Goal: Task Accomplishment & Management: Use online tool/utility

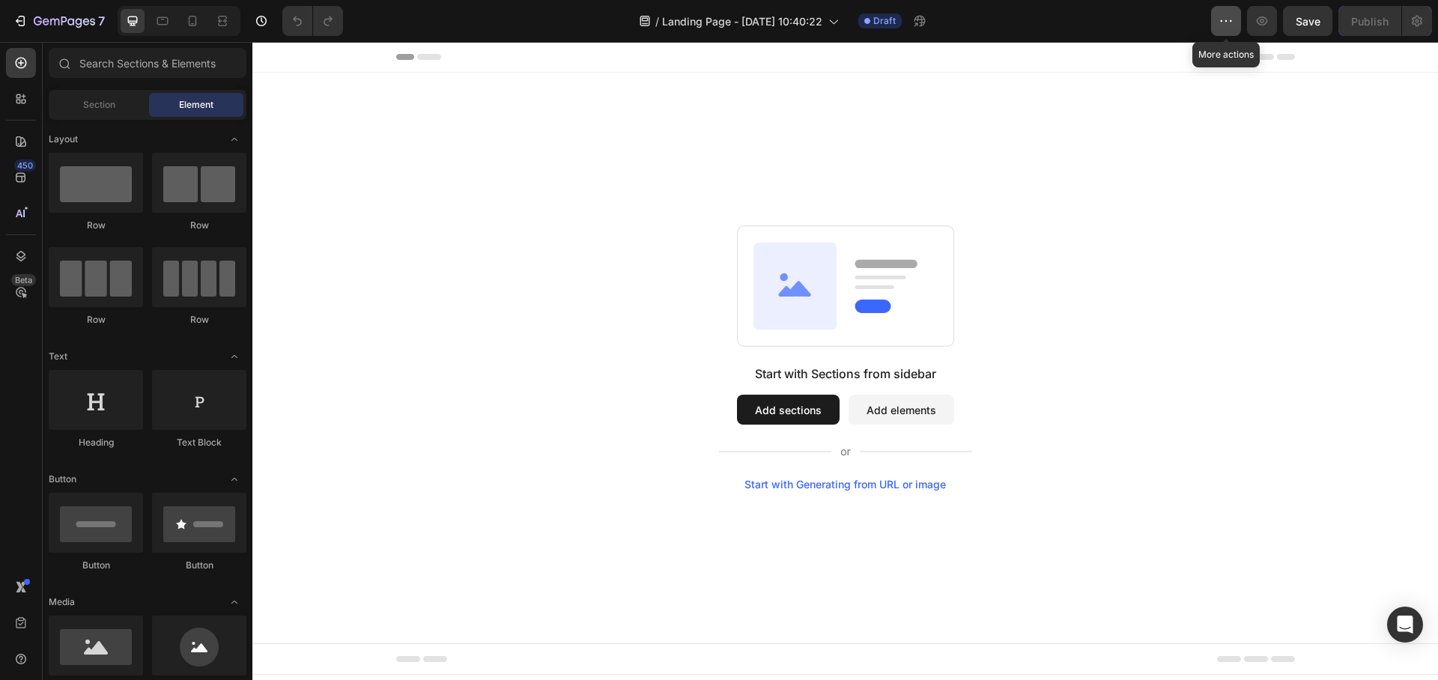
click at [1228, 22] on icon "button" at bounding box center [1226, 20] width 15 height 15
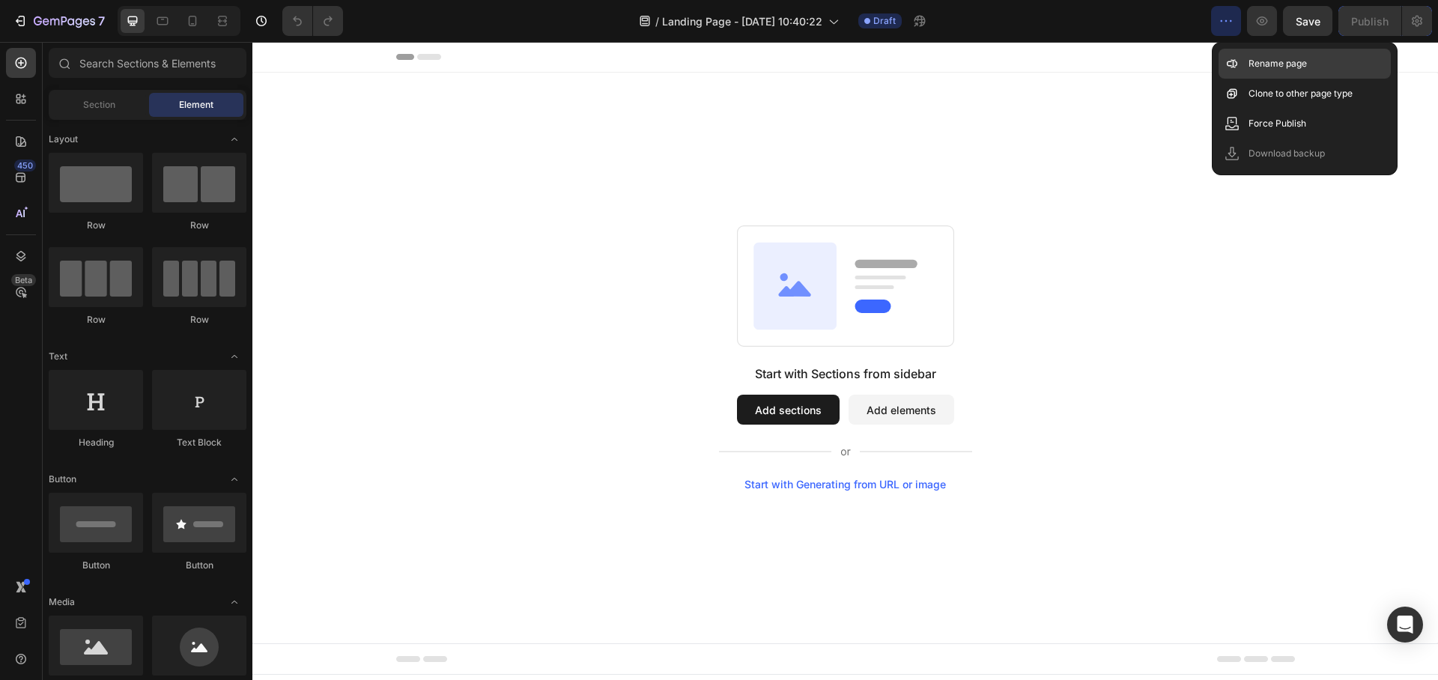
click at [1257, 64] on p "Rename page" at bounding box center [1278, 63] width 58 height 15
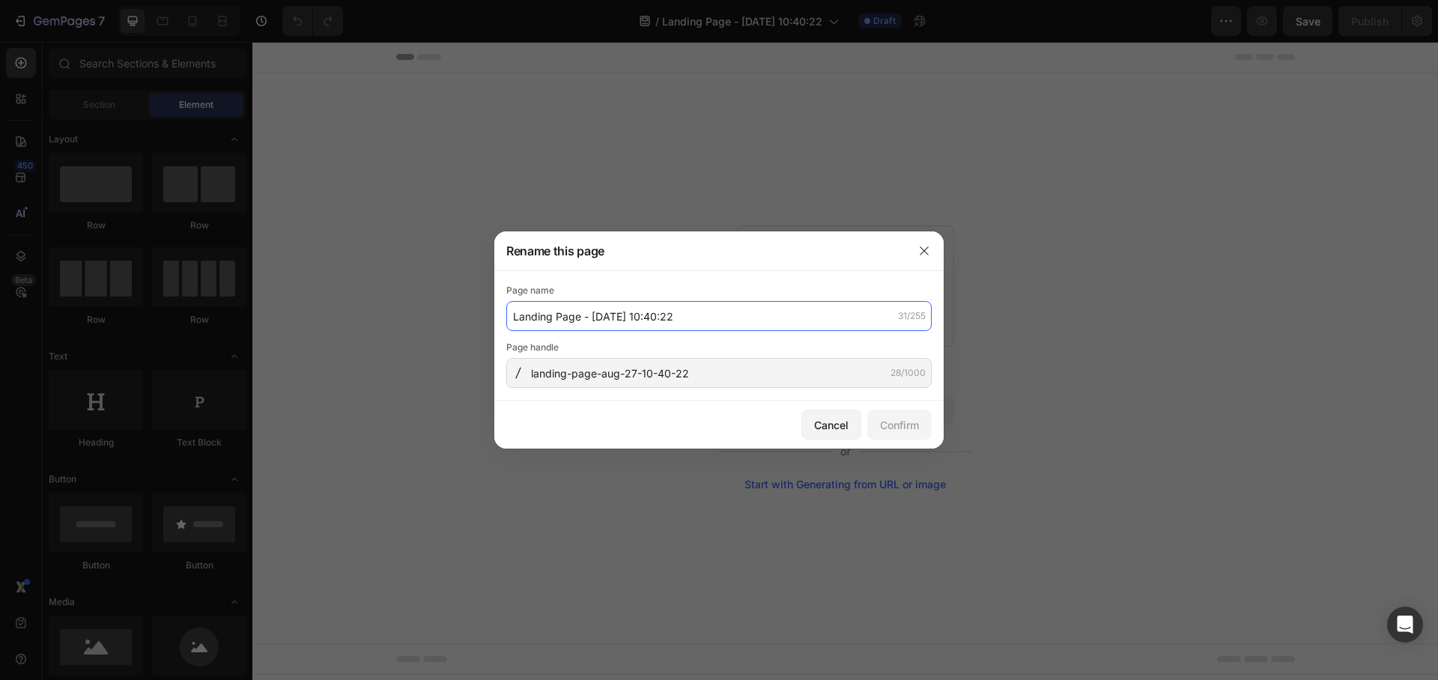
click at [704, 321] on input "Landing Page - [DATE] 10:40:22" at bounding box center [718, 316] width 425 height 30
type input "[GemPages] - Restore"
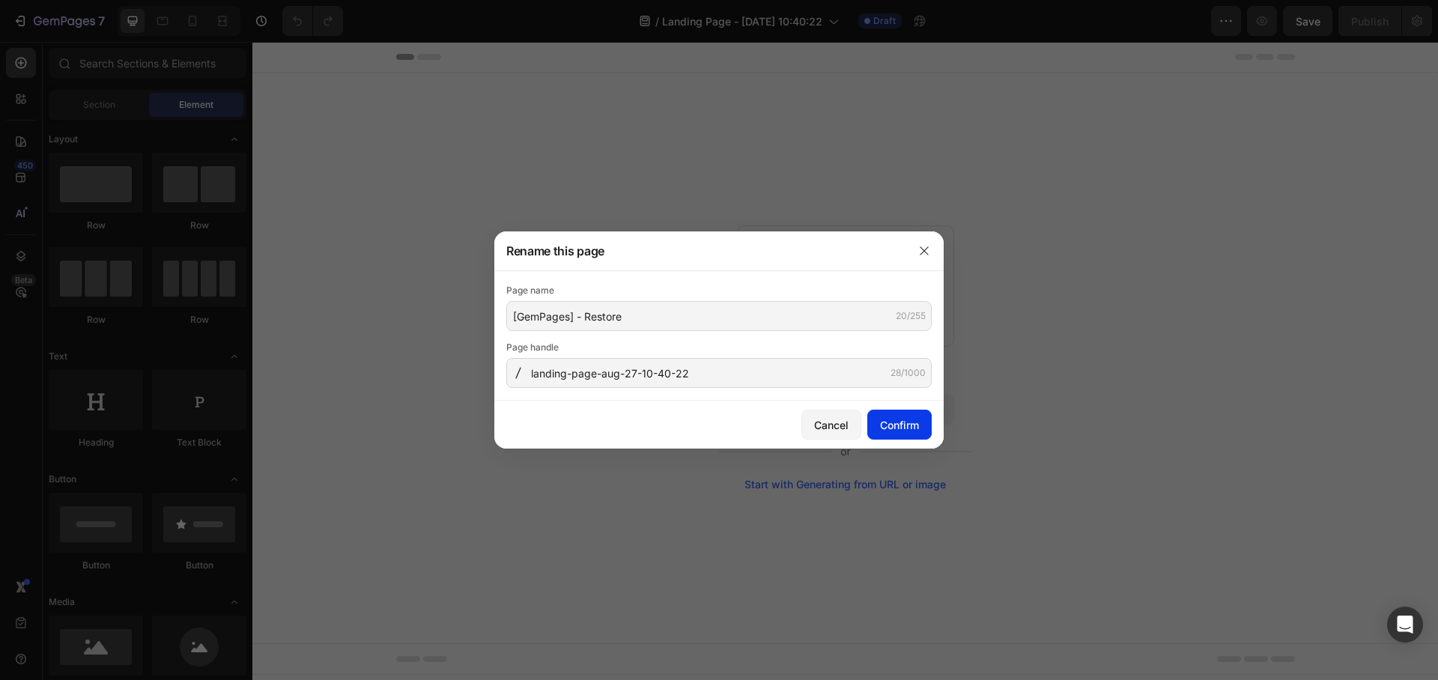
click at [886, 425] on div "Confirm" at bounding box center [899, 425] width 39 height 16
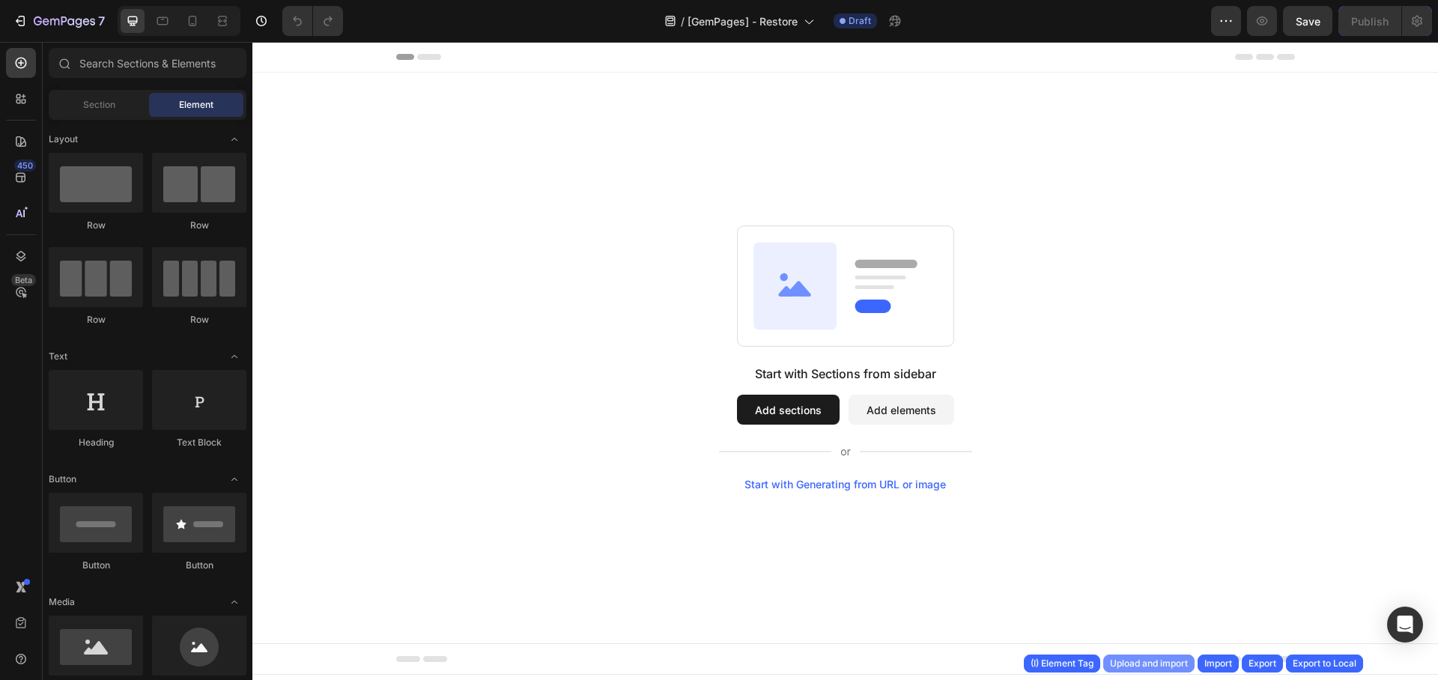
click at [1156, 661] on div "Upload and import" at bounding box center [1149, 663] width 78 height 13
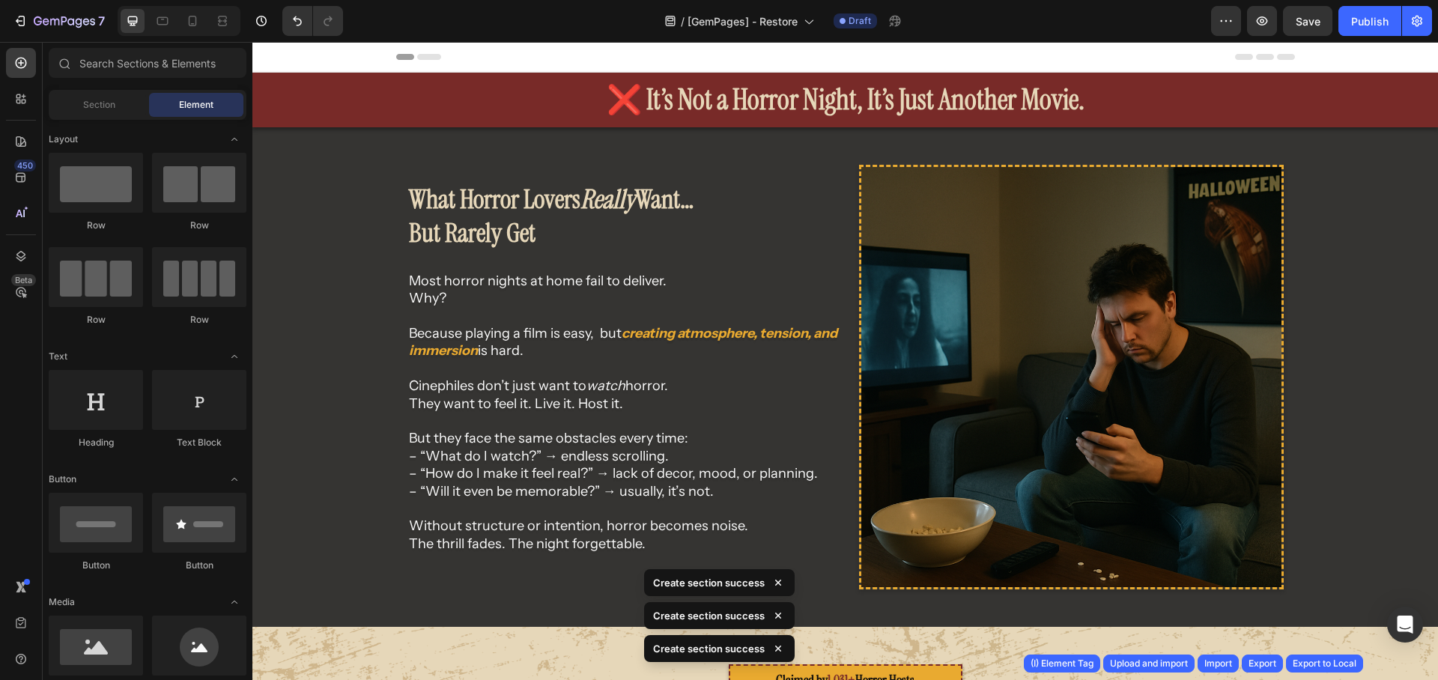
click at [559, 25] on div "/ [GemPages] - Restore Draft" at bounding box center [783, 21] width 856 height 30
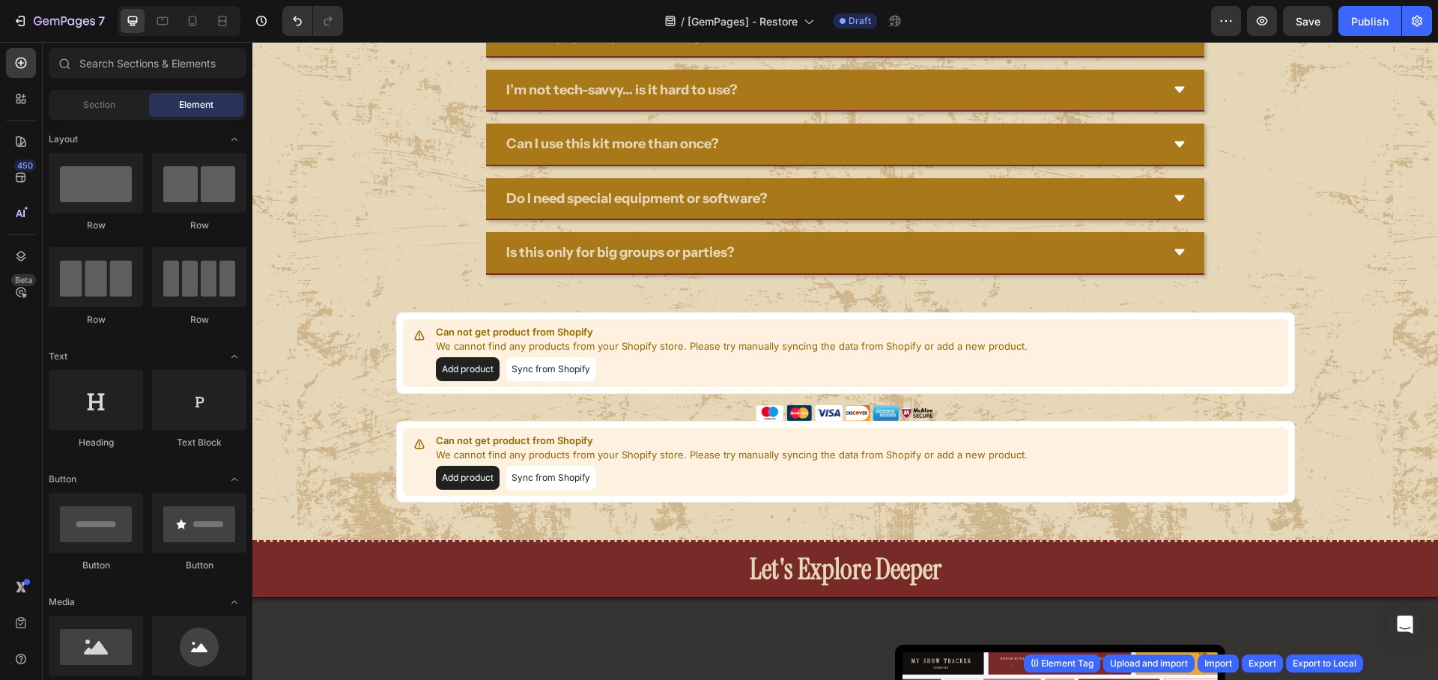
scroll to position [4997, 0]
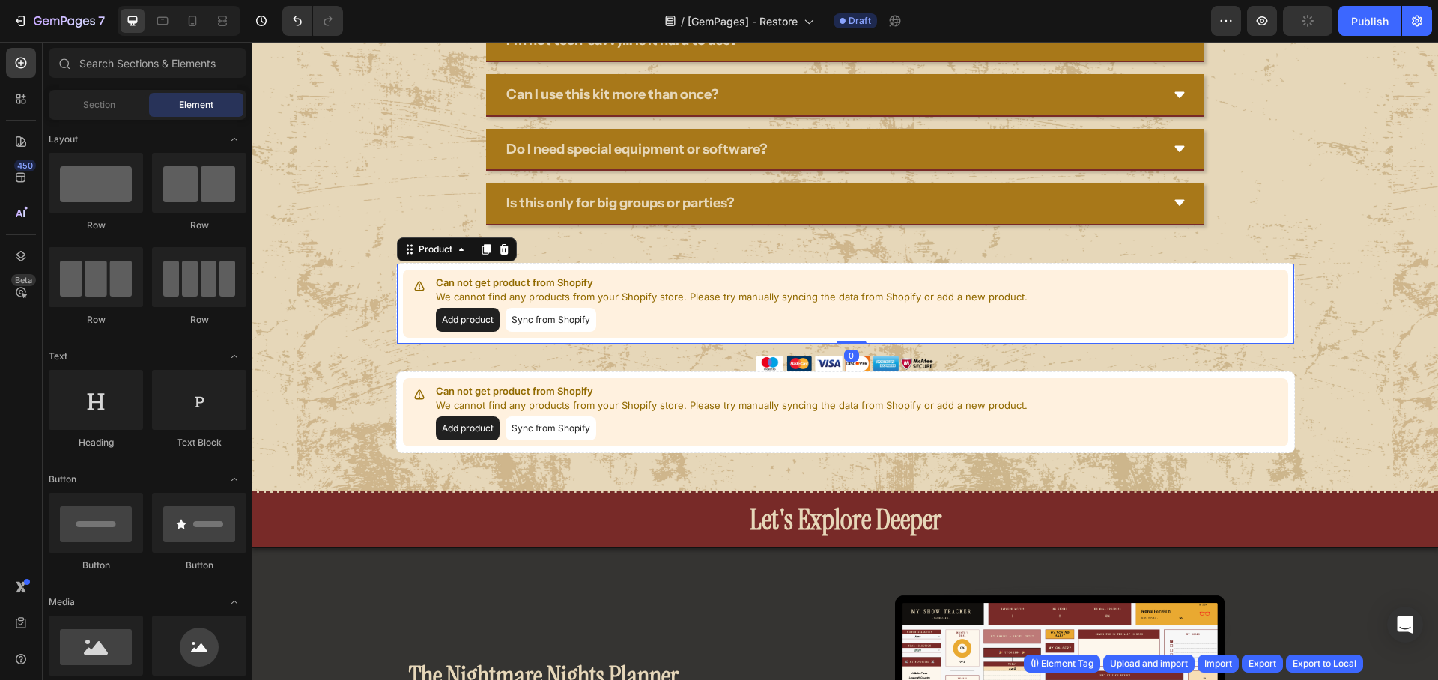
click at [681, 335] on div "Can not get product from Shopify We cannot find any products from your Shopify …" at bounding box center [845, 304] width 885 height 68
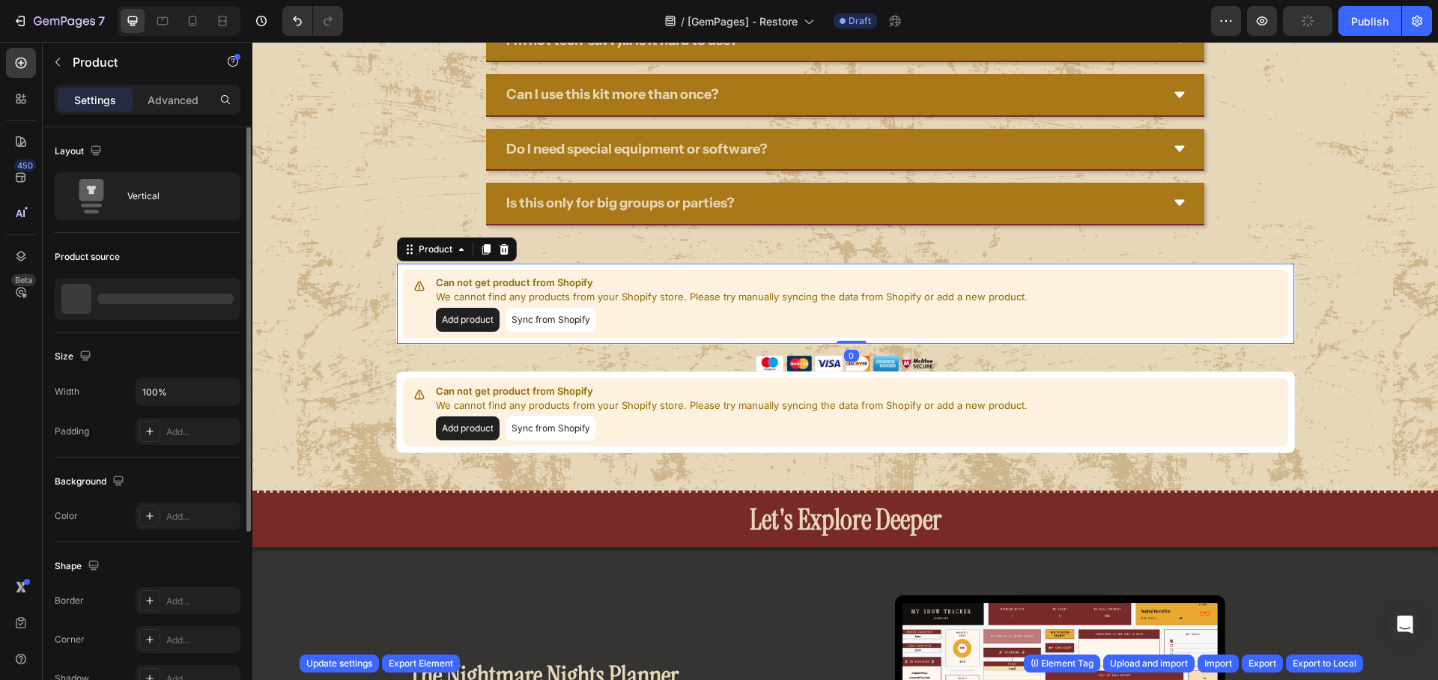
click at [181, 263] on div "Product source" at bounding box center [148, 257] width 186 height 24
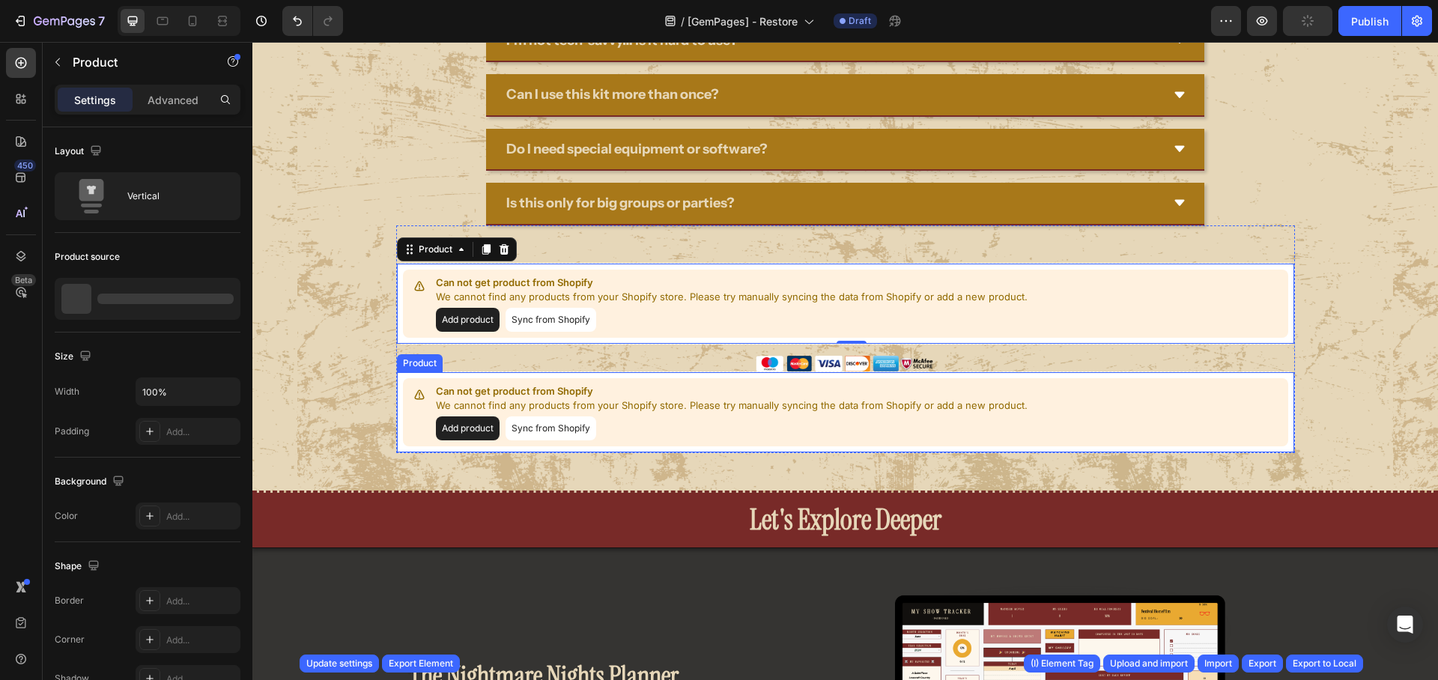
click at [655, 408] on p "We cannot find any products from your Shopify store. Please try manually syncin…" at bounding box center [732, 405] width 592 height 15
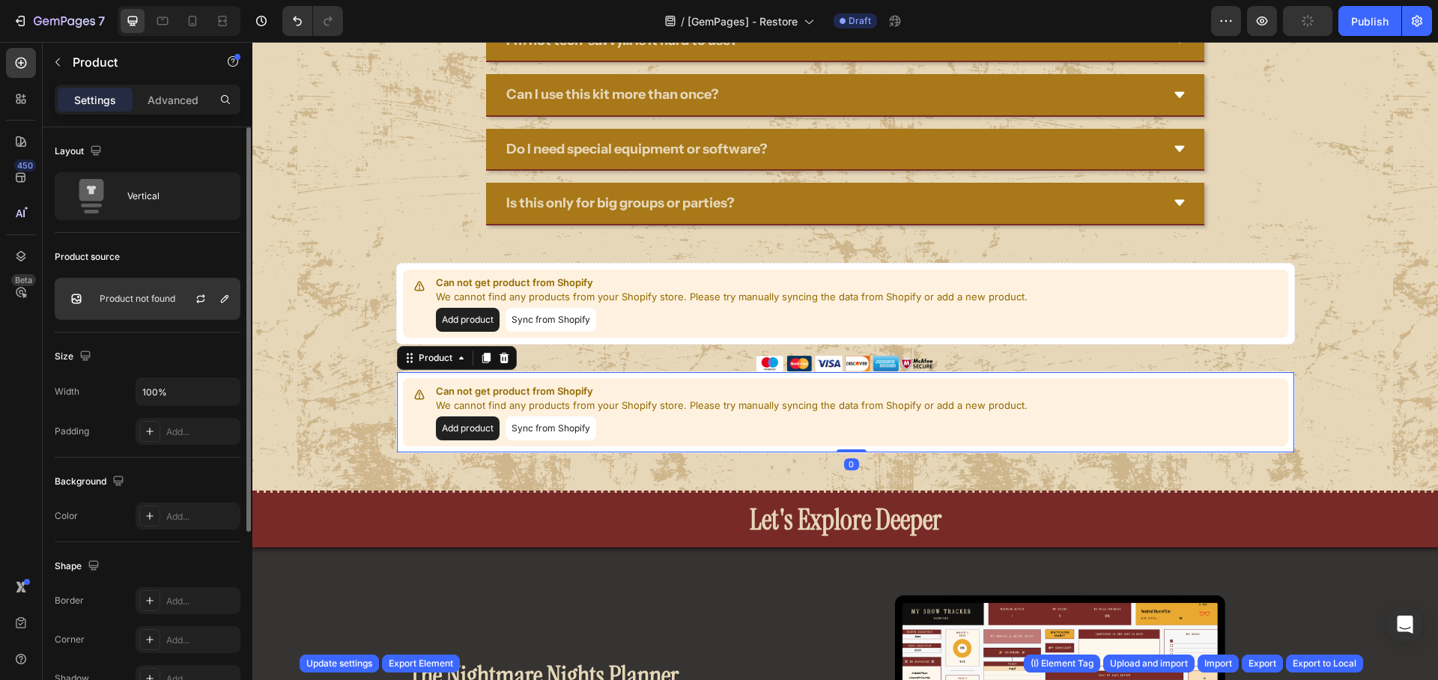
click at [169, 306] on div "Product not found" at bounding box center [148, 299] width 186 height 42
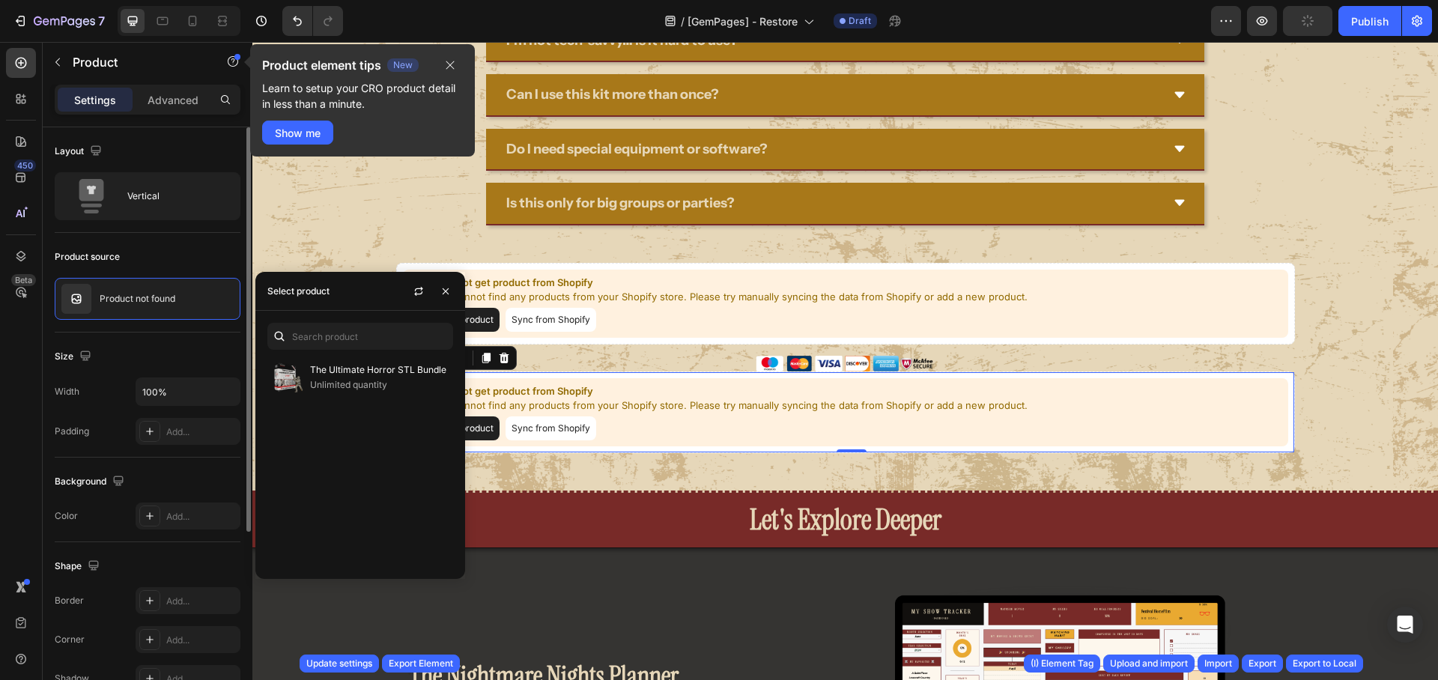
click at [184, 252] on div "Product source" at bounding box center [148, 257] width 186 height 24
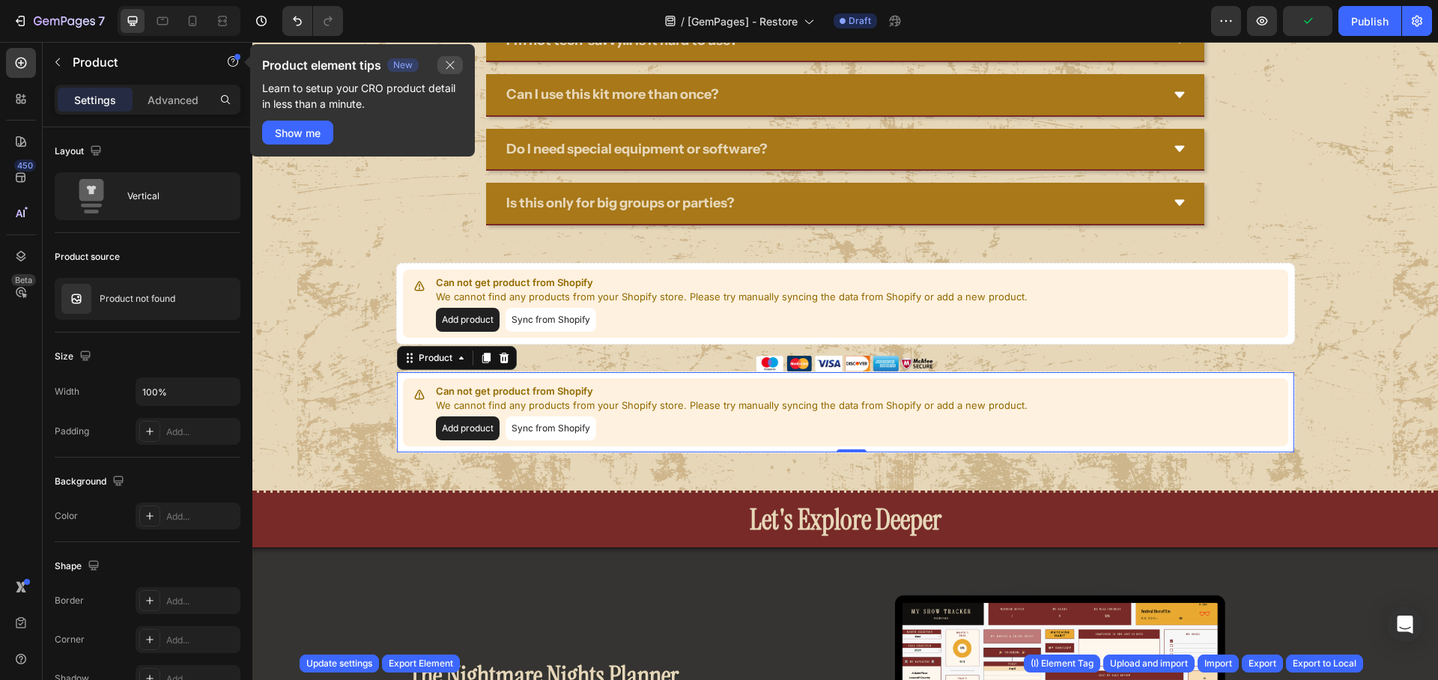
click at [450, 59] on icon "button" at bounding box center [450, 65] width 12 height 12
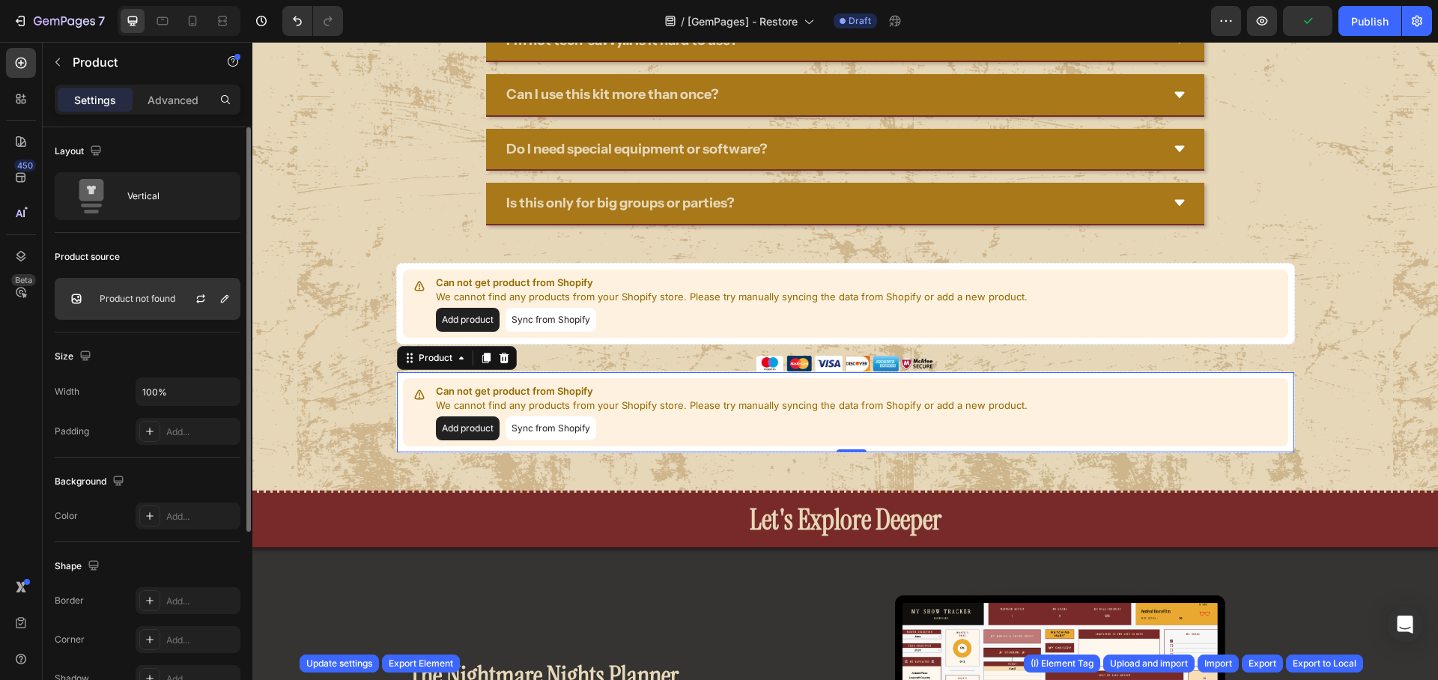
click at [137, 305] on div "Product not found" at bounding box center [148, 299] width 186 height 42
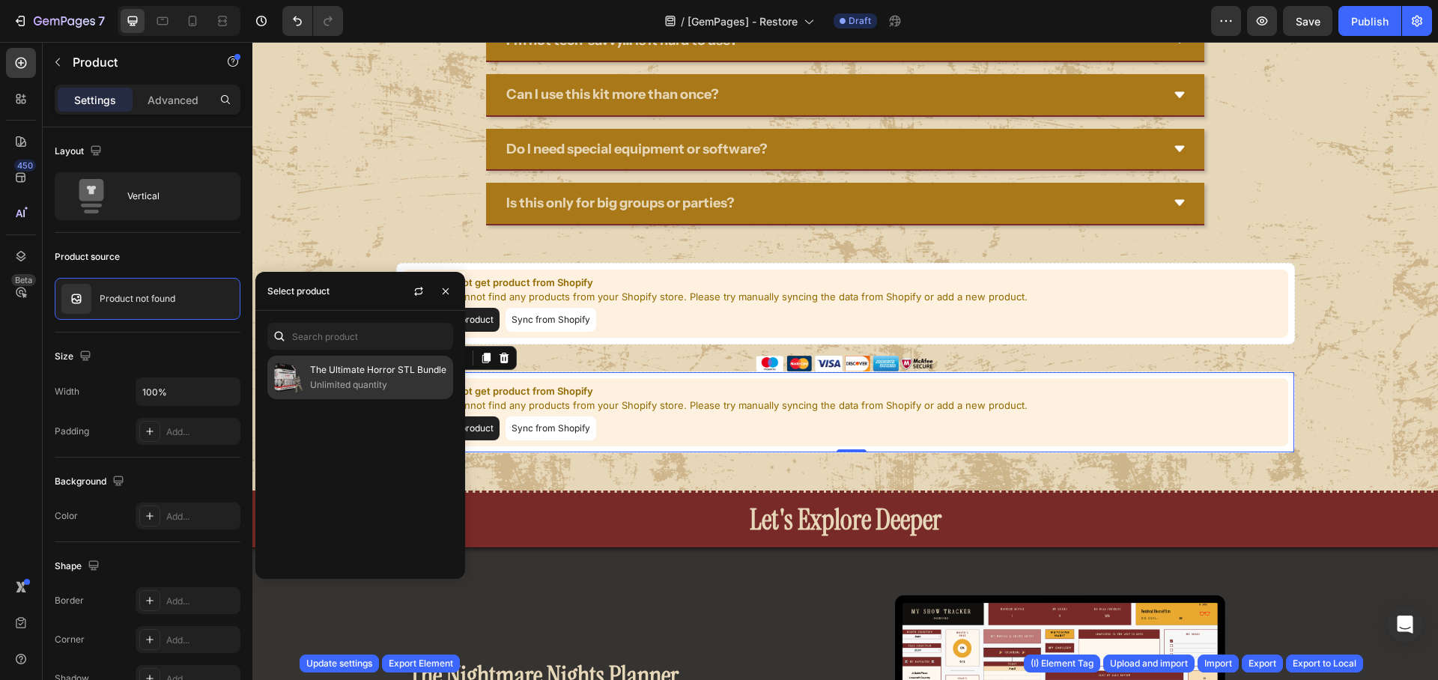
click at [364, 376] on p "The Ultimate Horror STL Bundle" at bounding box center [378, 370] width 136 height 15
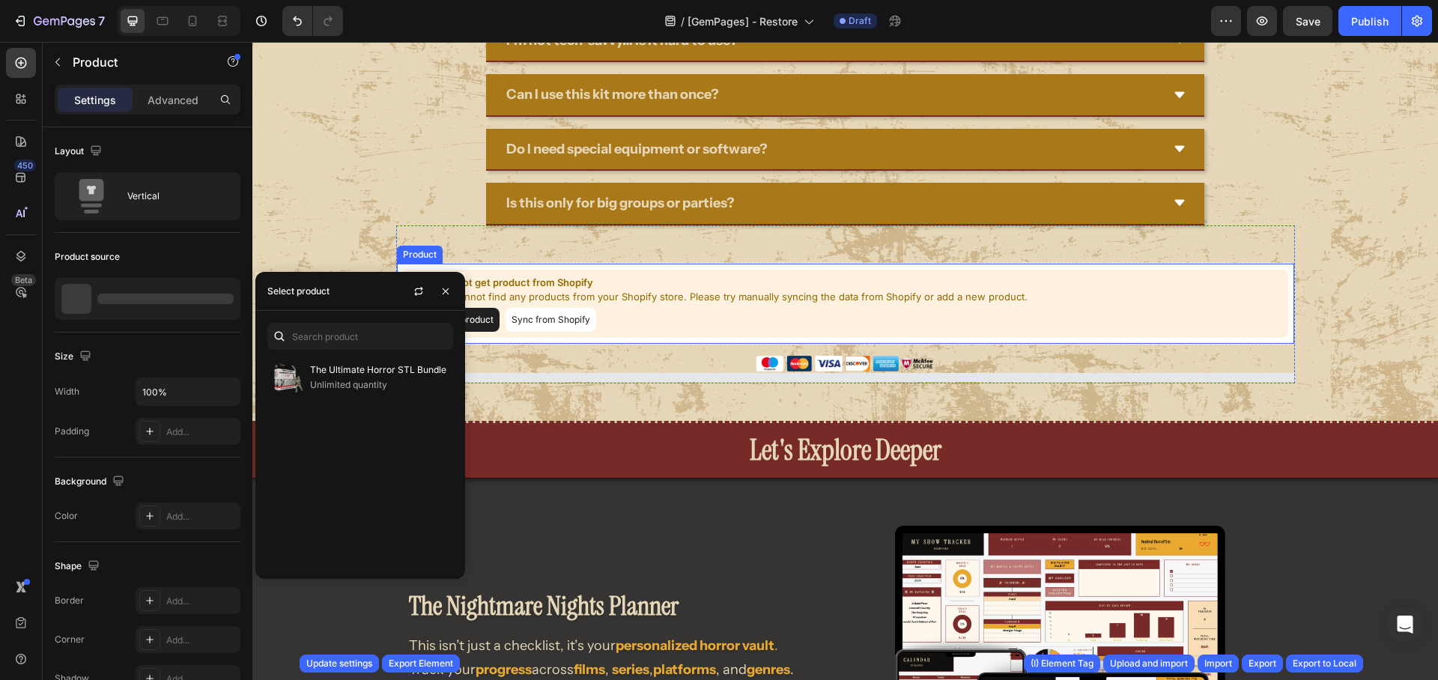
click at [663, 329] on div "Add product Sync from Shopify" at bounding box center [732, 320] width 592 height 24
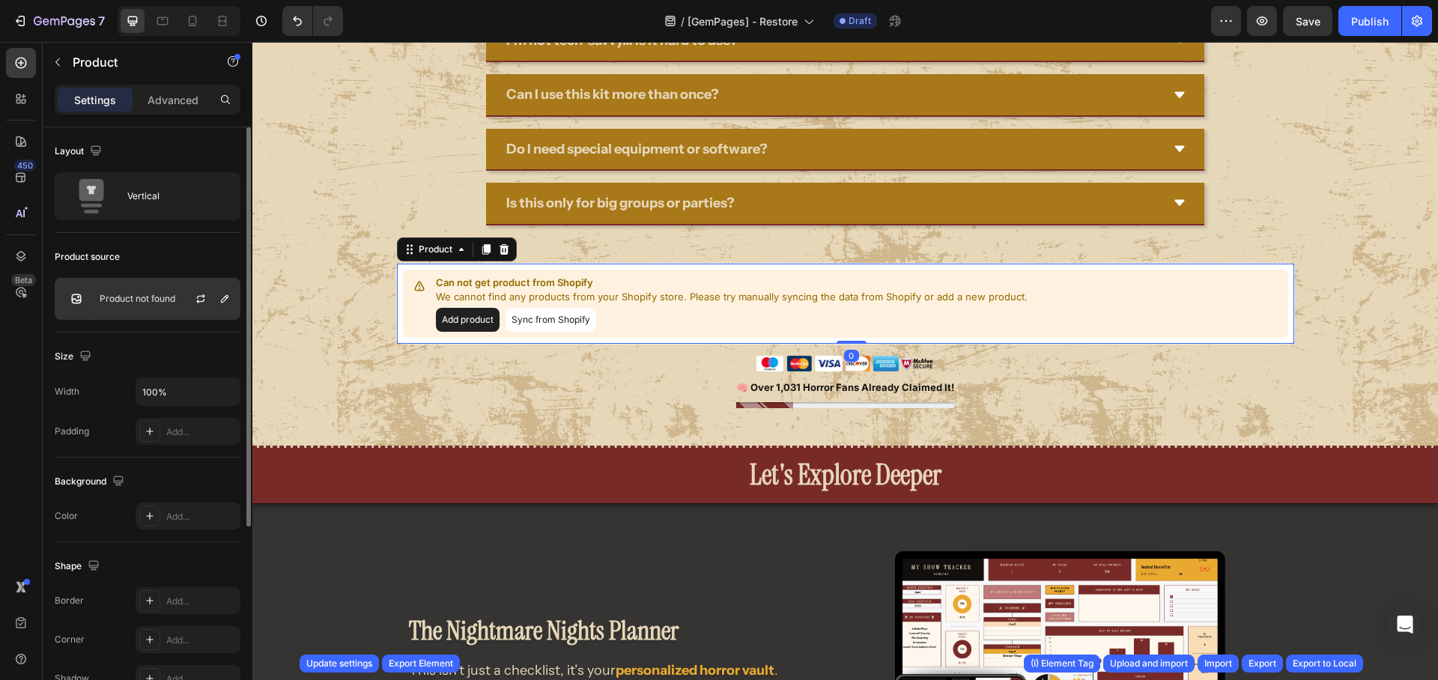
click at [146, 303] on p "Product not found" at bounding box center [138, 299] width 76 height 10
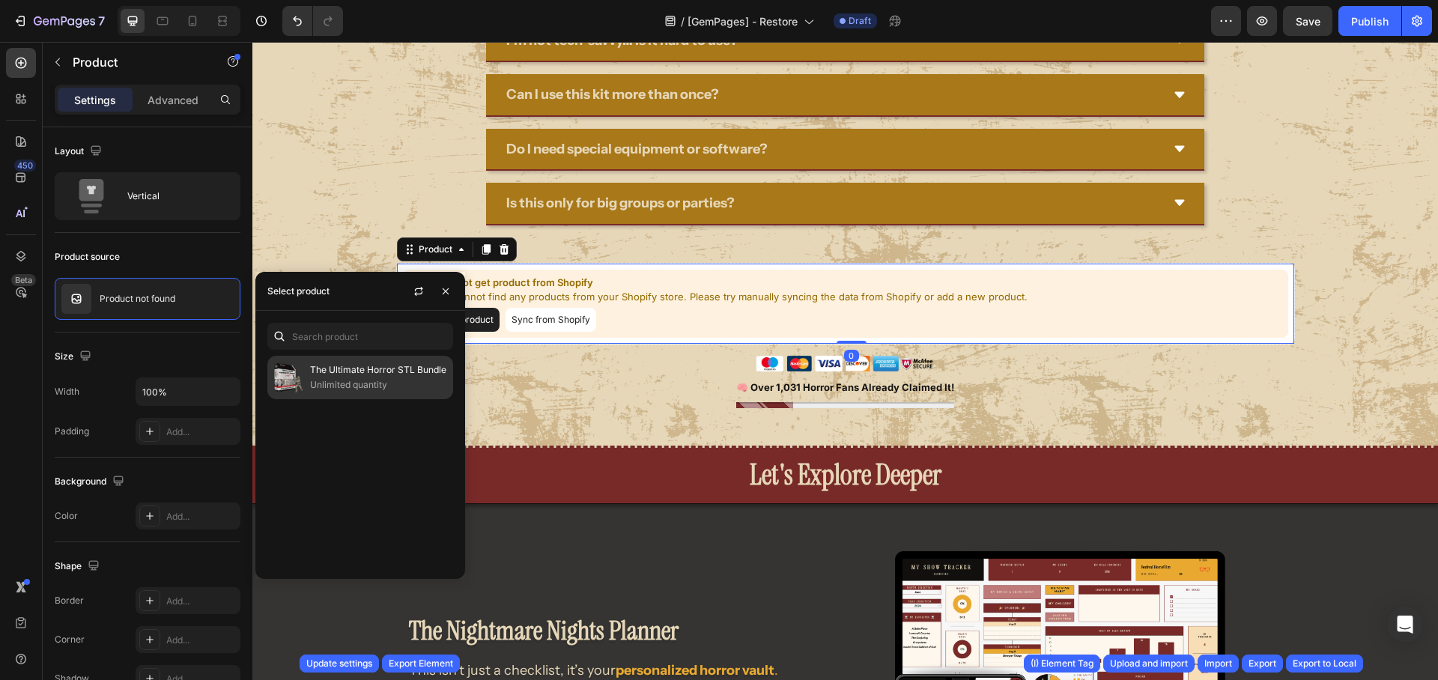
click at [390, 375] on p "The Ultimate Horror STL Bundle" at bounding box center [378, 370] width 136 height 15
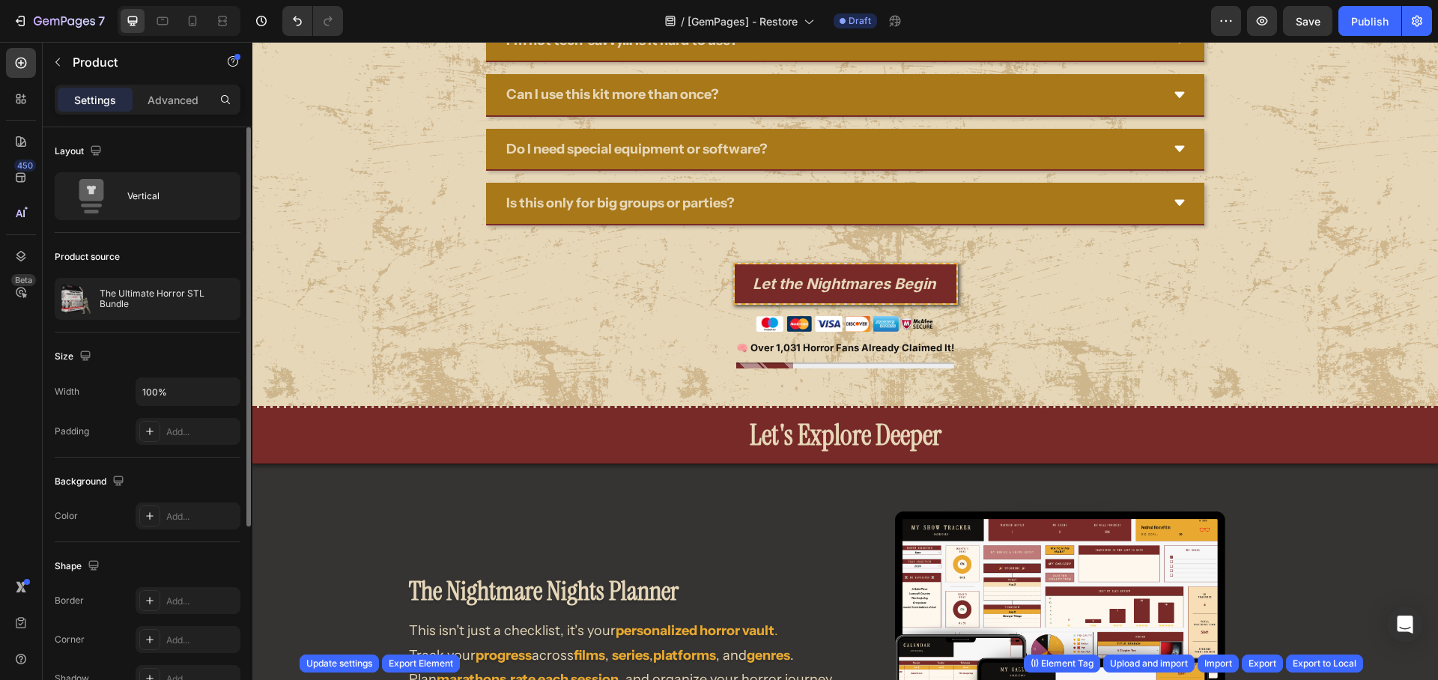
click at [150, 333] on div "Layout Vertical" at bounding box center [148, 395] width 186 height 125
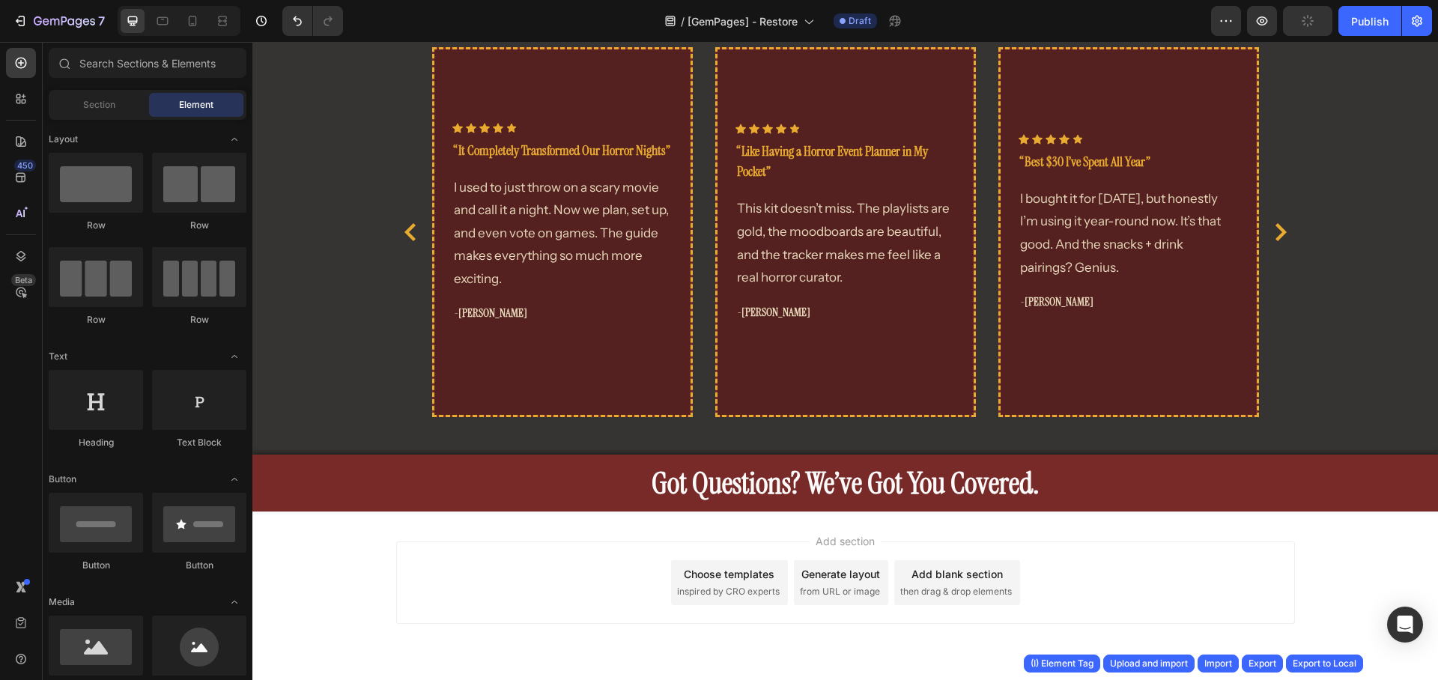
scroll to position [6171, 0]
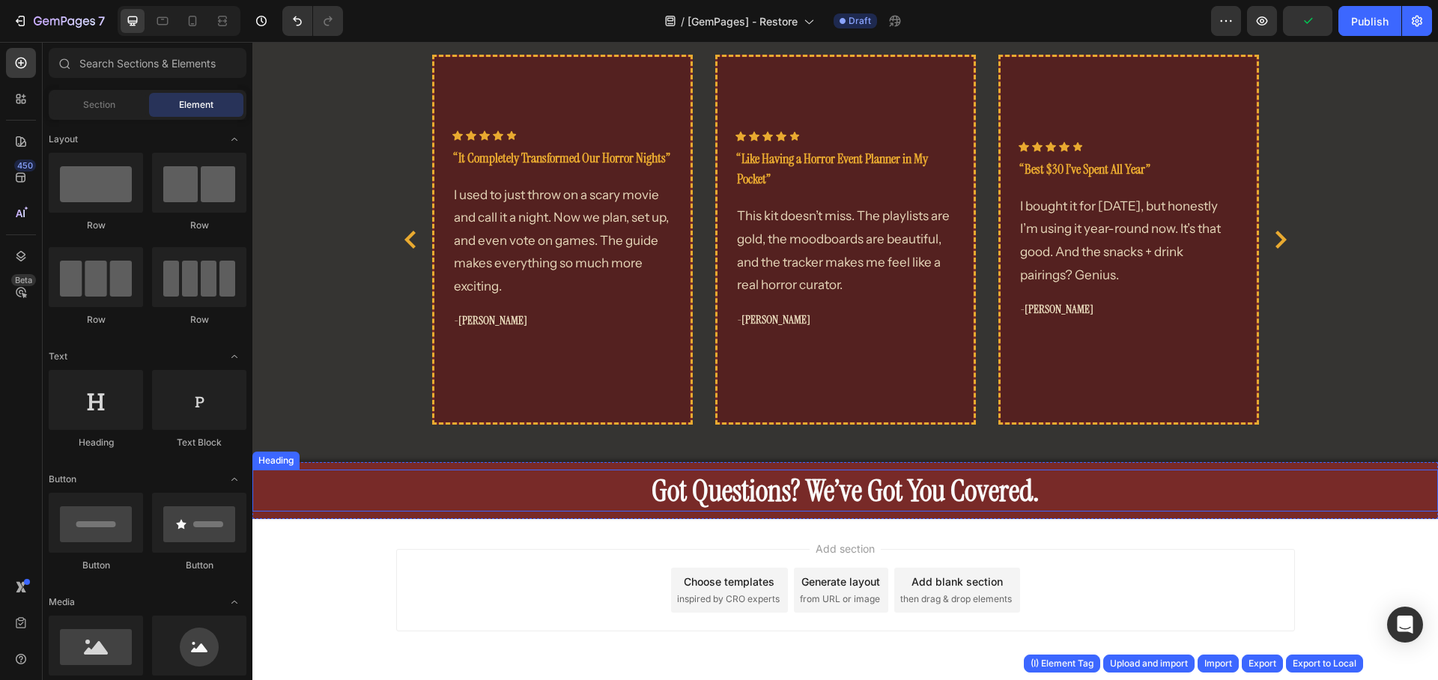
click at [897, 496] on strong "Got Questions? We’ve Got You Covered." at bounding box center [846, 490] width 388 height 39
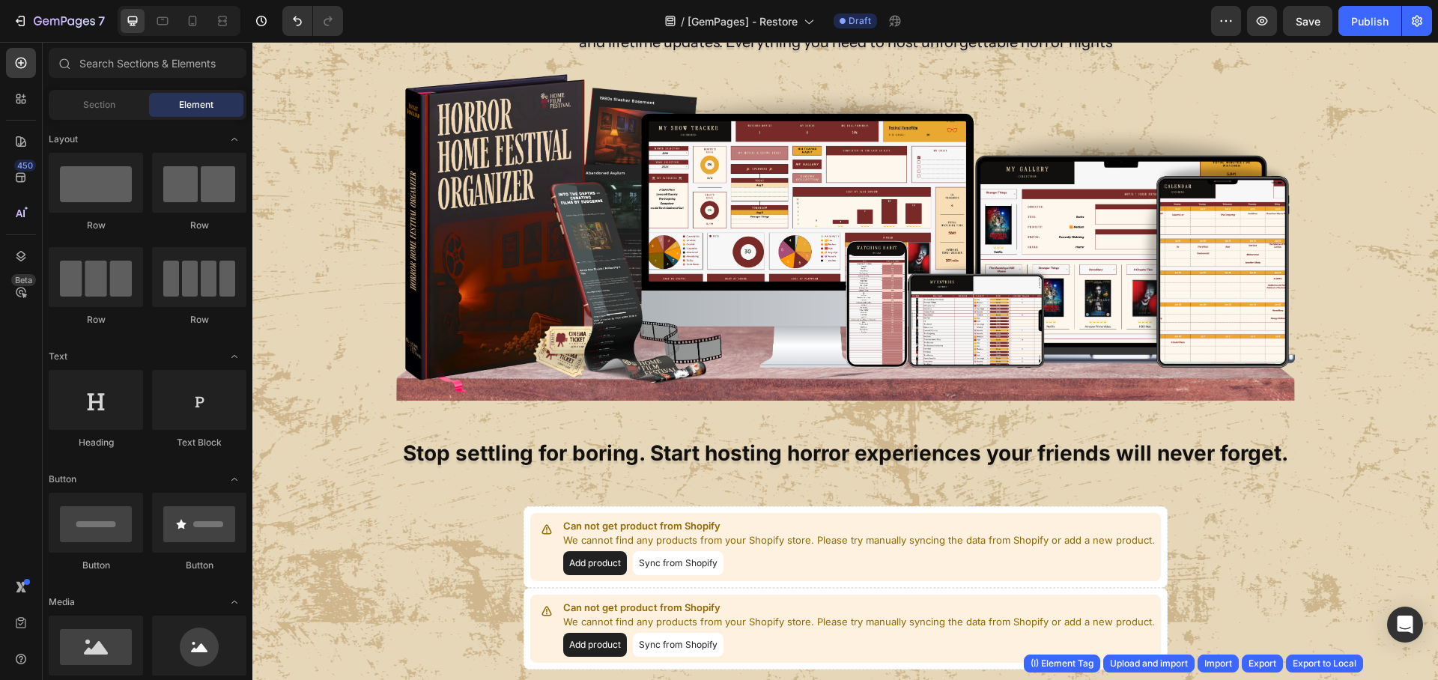
scroll to position [0, 0]
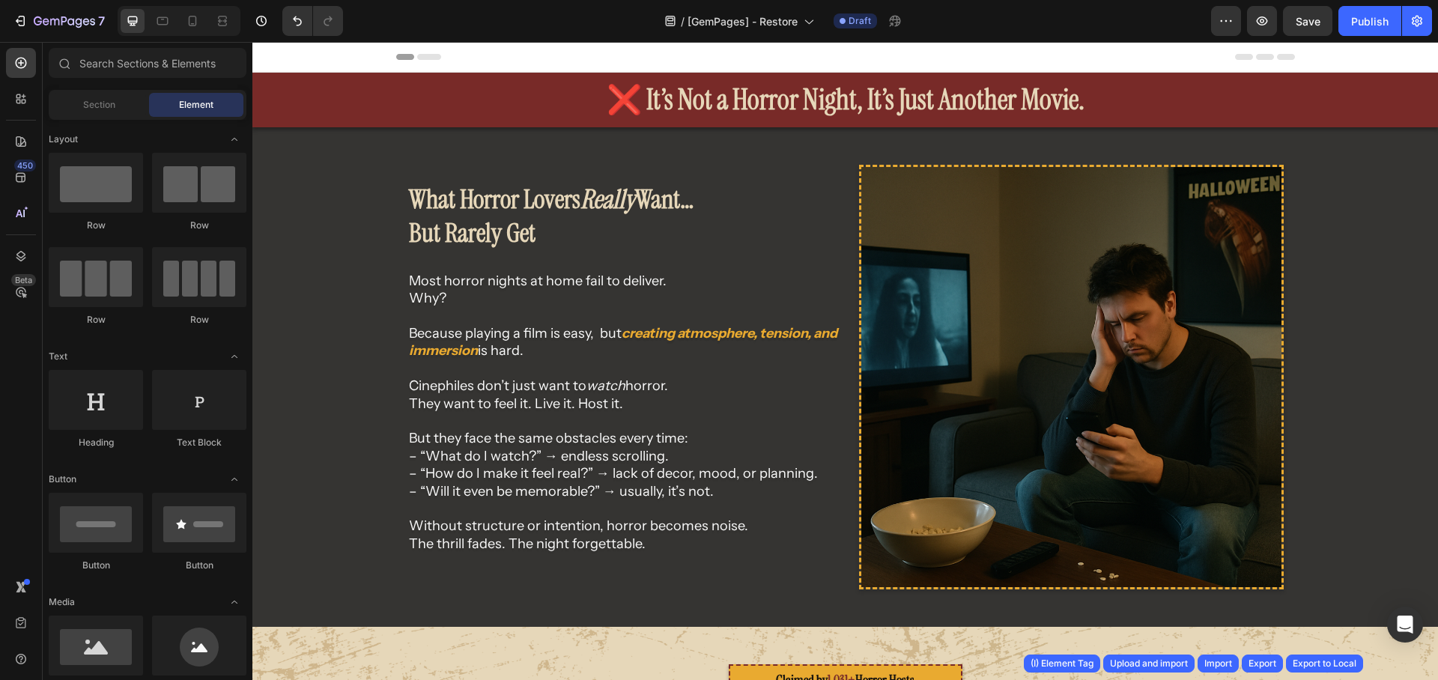
drag, startPoint x: 1431, startPoint y: 659, endPoint x: 1558, endPoint y: 43, distance: 629.3
click at [1300, 18] on span "Save" at bounding box center [1308, 21] width 25 height 13
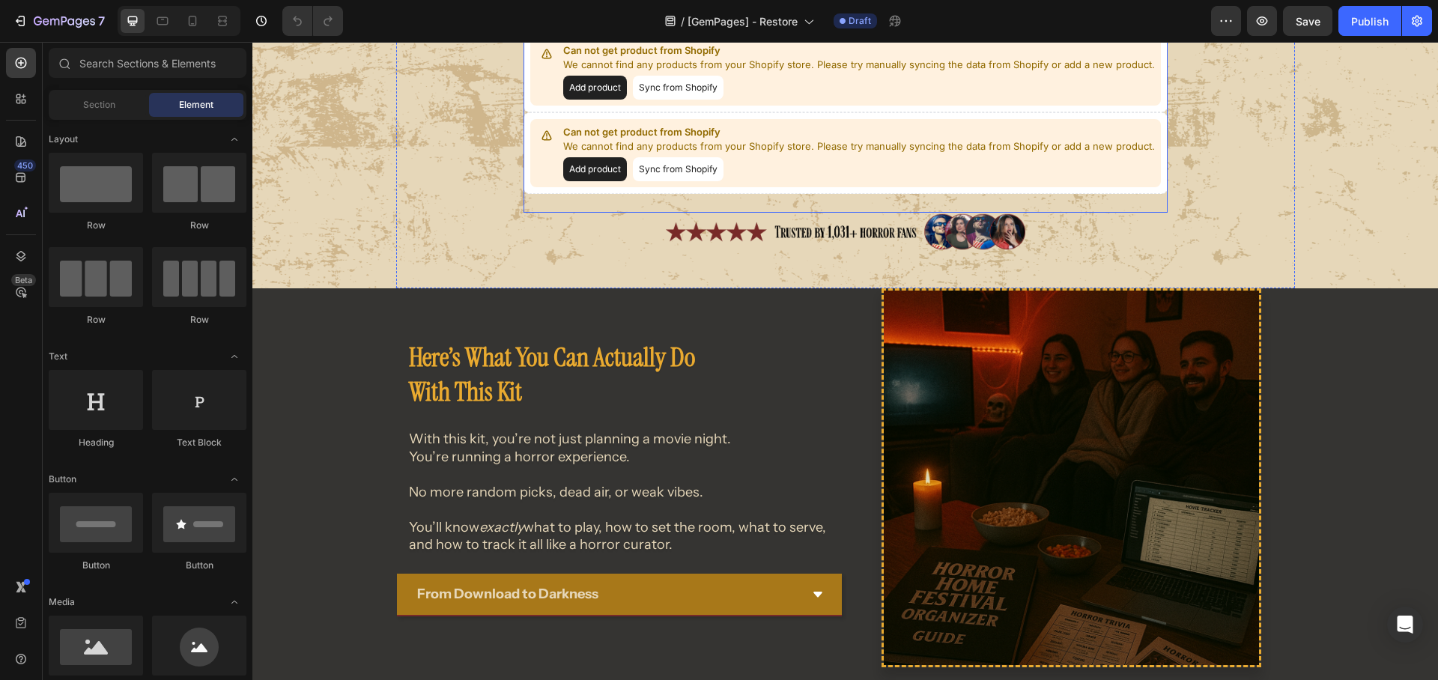
scroll to position [1288, 0]
click at [747, 149] on p "We cannot find any products from your Shopify store. Please try manually syncin…" at bounding box center [859, 147] width 592 height 15
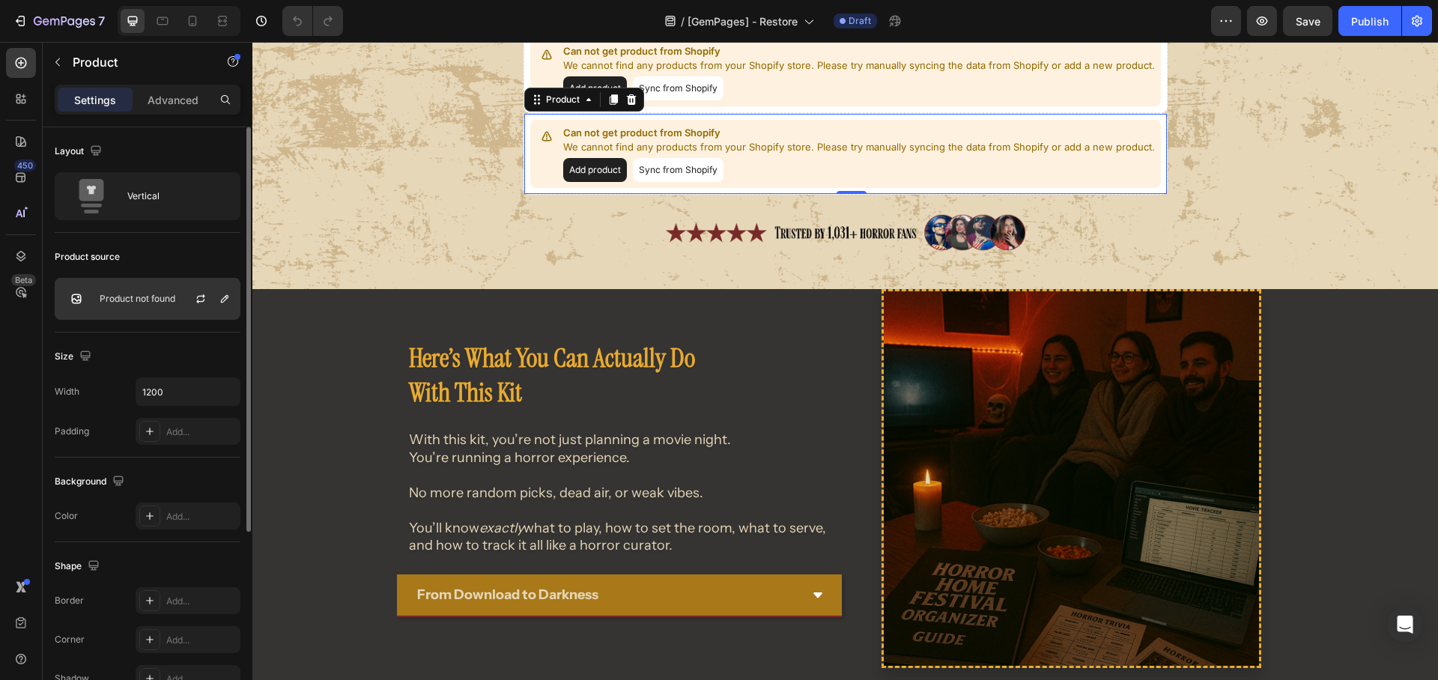
click at [166, 300] on p "Product not found" at bounding box center [138, 299] width 76 height 10
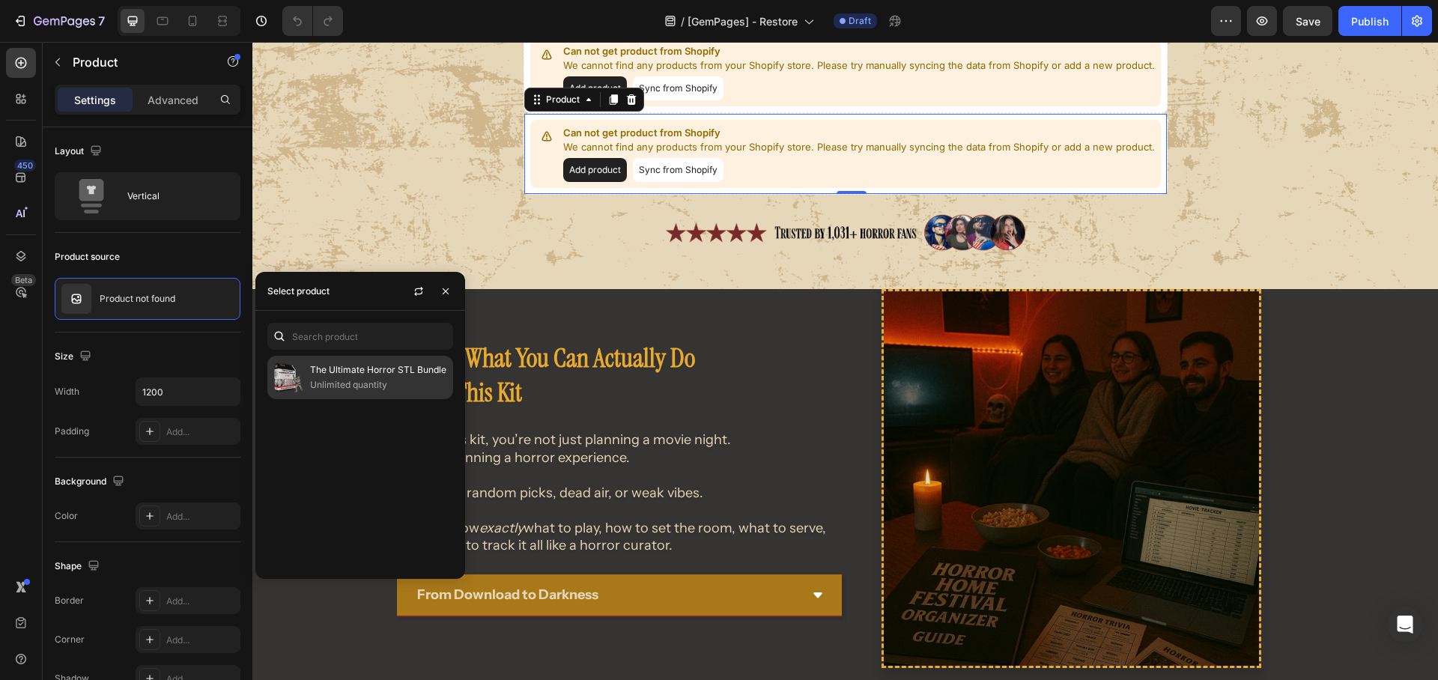
click at [354, 373] on p "The Ultimate Horror STL Bundle" at bounding box center [378, 370] width 136 height 15
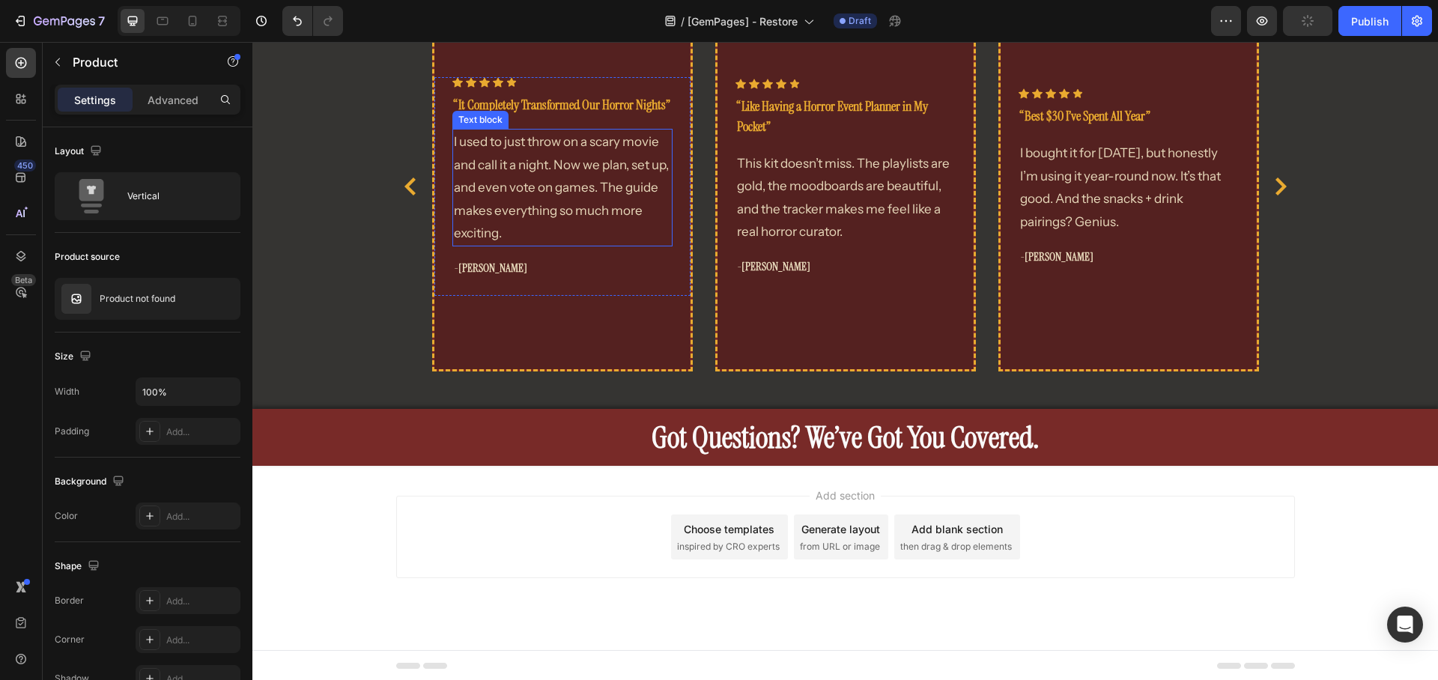
scroll to position [6152, 0]
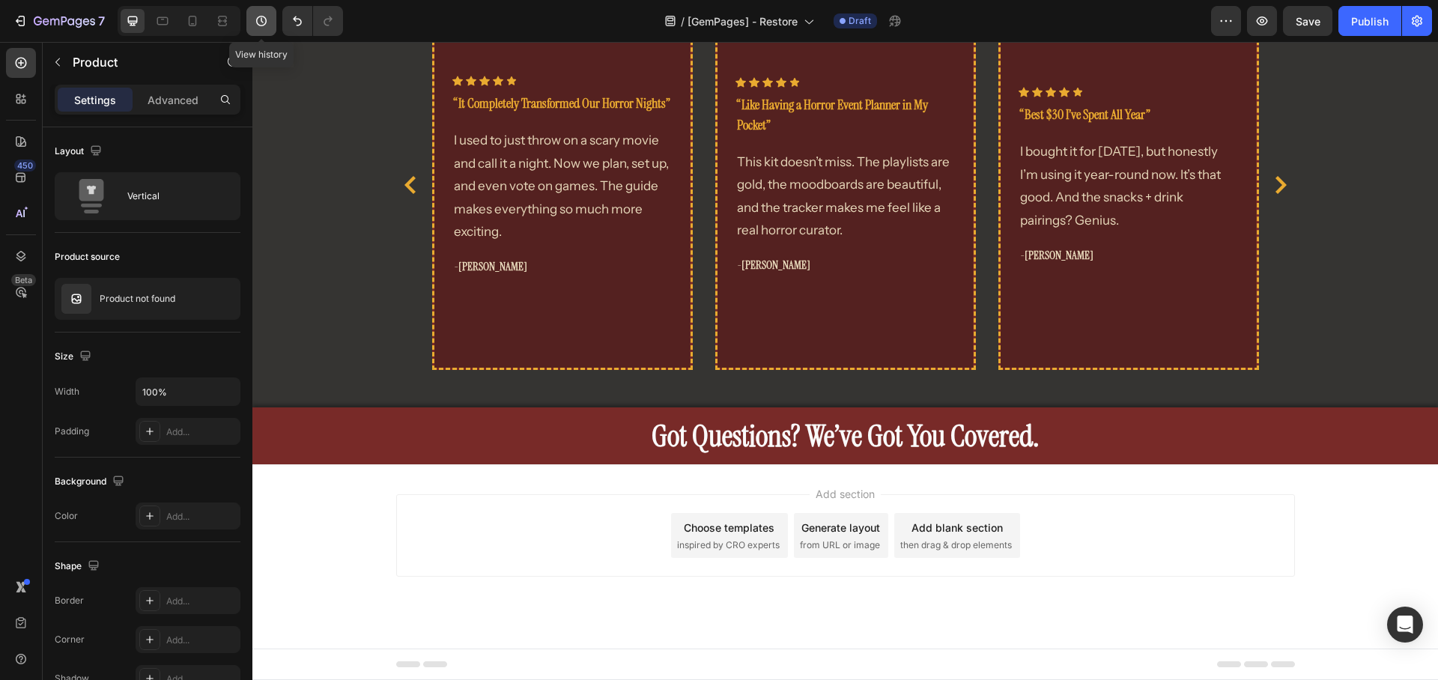
click at [267, 22] on icon "button" at bounding box center [261, 20] width 15 height 15
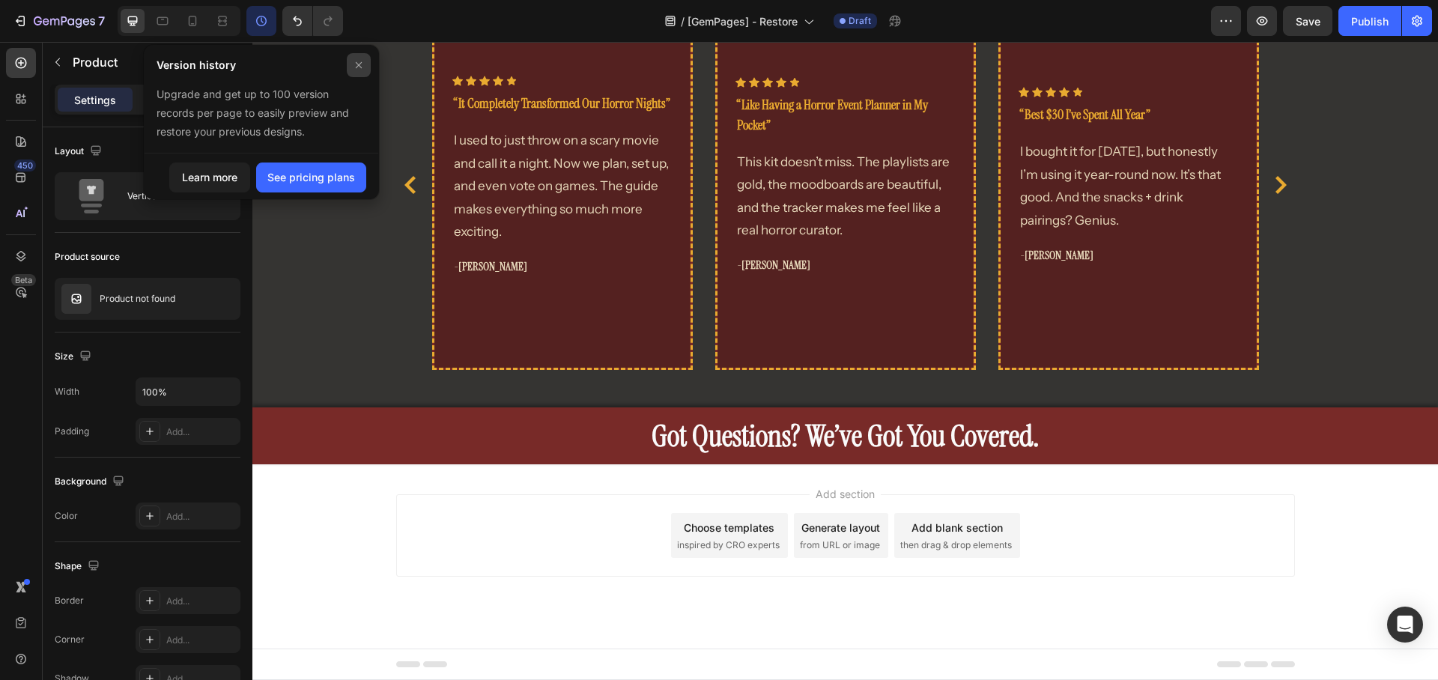
click at [351, 63] on div at bounding box center [359, 65] width 24 height 24
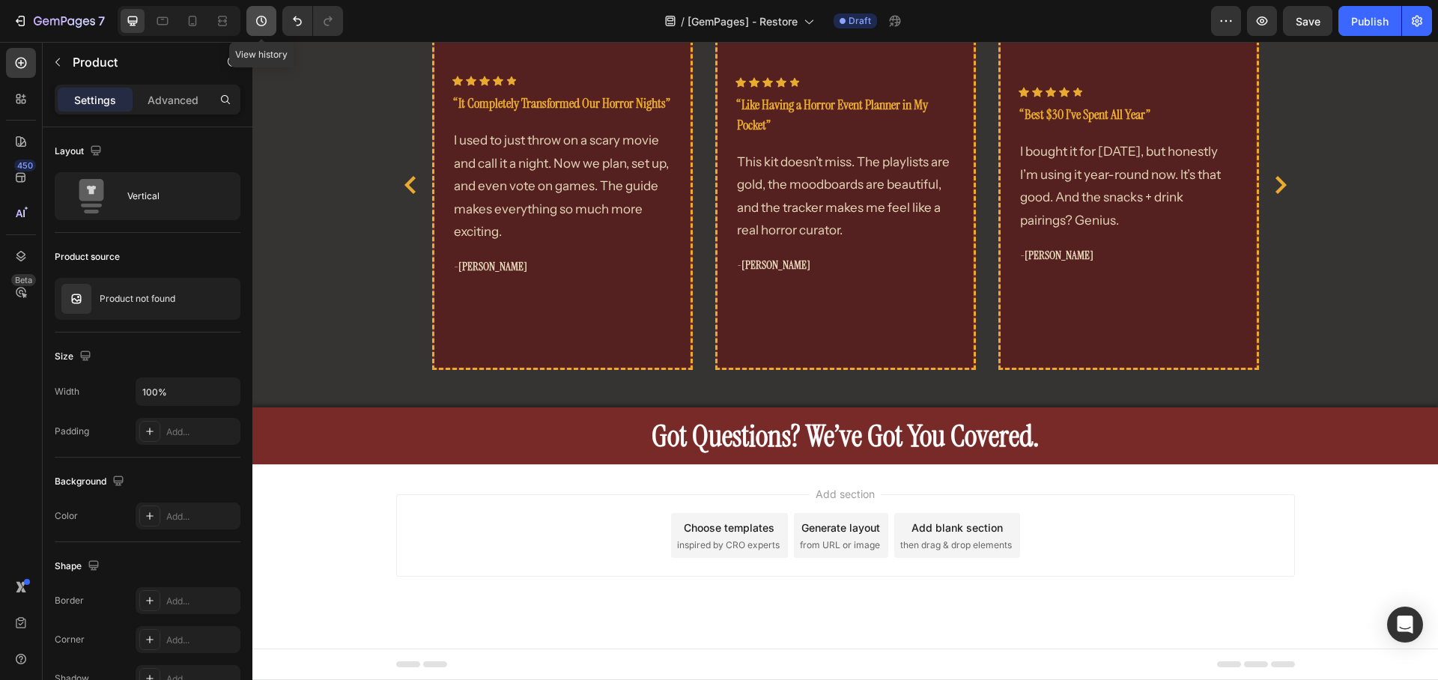
click at [248, 24] on button "button" at bounding box center [261, 21] width 30 height 30
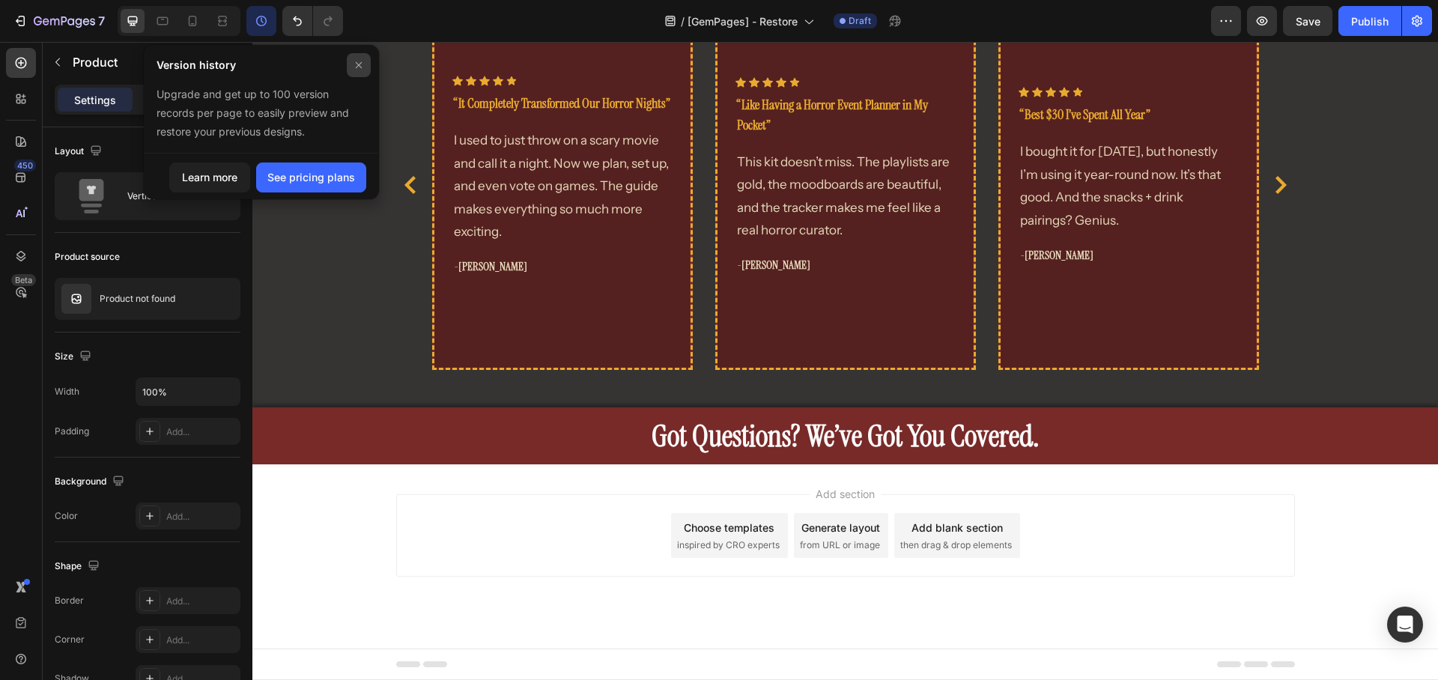
click at [364, 66] on icon at bounding box center [359, 65] width 12 height 12
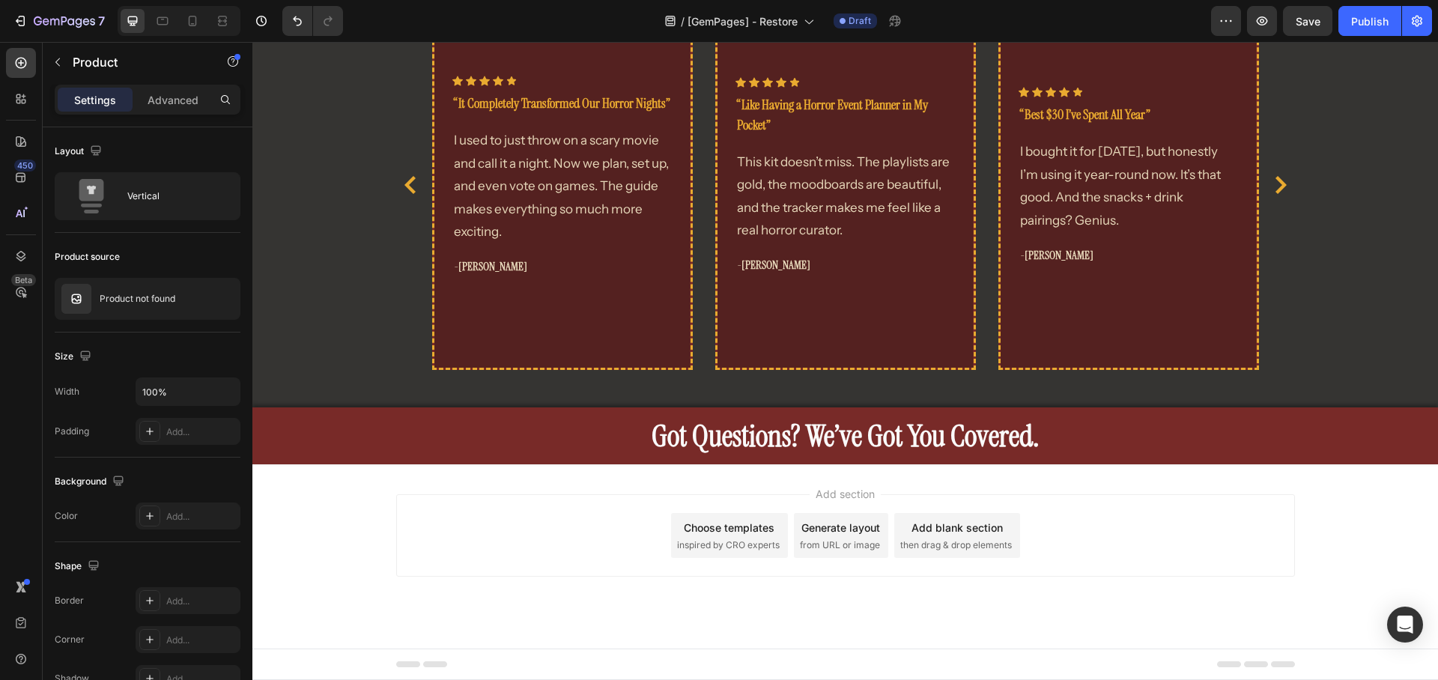
click at [403, 12] on div "/ [GemPages] - Restore Draft" at bounding box center [783, 21] width 856 height 30
